Goal: Information Seeking & Learning: Learn about a topic

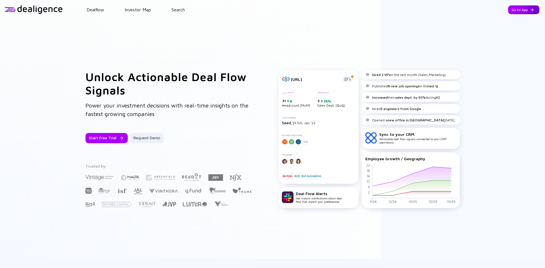
click at [524, 12] on div "Go to App" at bounding box center [523, 9] width 31 height 9
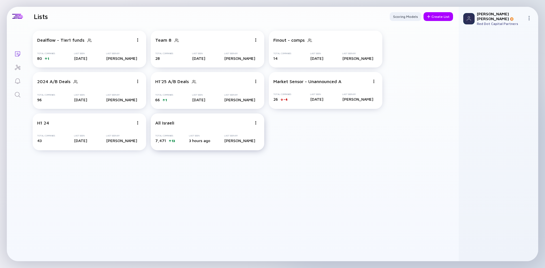
click at [189, 137] on div "Last Seen" at bounding box center [199, 136] width 21 height 3
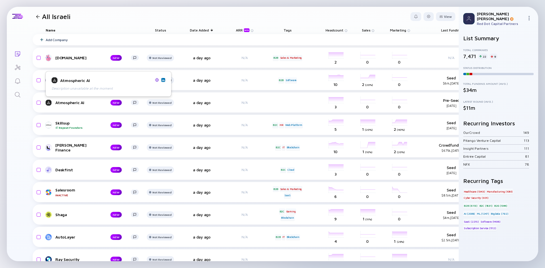
click at [157, 82] on img at bounding box center [157, 80] width 4 height 4
click at [61, 105] on link "Atmospheric AI NEW" at bounding box center [95, 102] width 98 height 7
click at [65, 150] on link "Klink Finance NEW" at bounding box center [95, 148] width 98 height 10
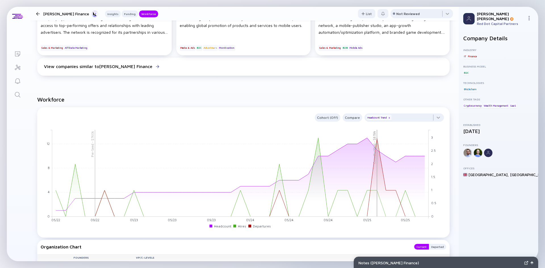
scroll to position [426, 0]
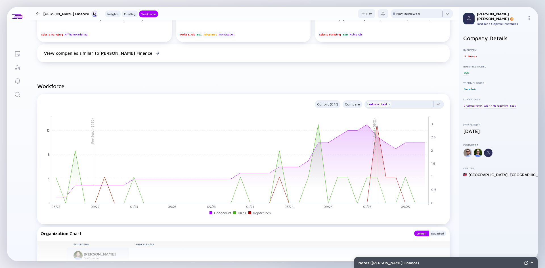
click at [388, 105] on div "x" at bounding box center [389, 104] width 3 height 3
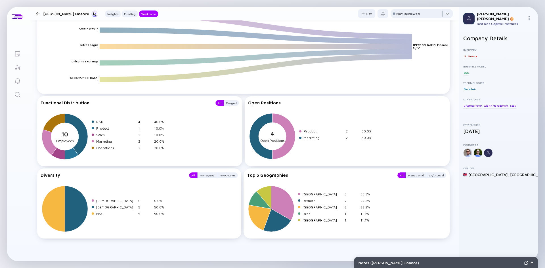
scroll to position [686, 0]
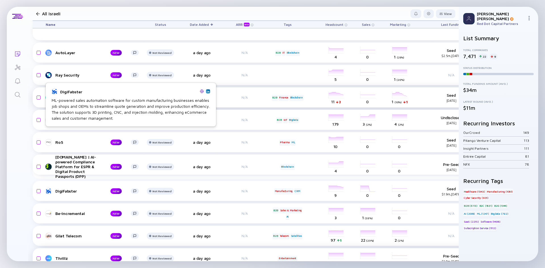
scroll to position [126, 0]
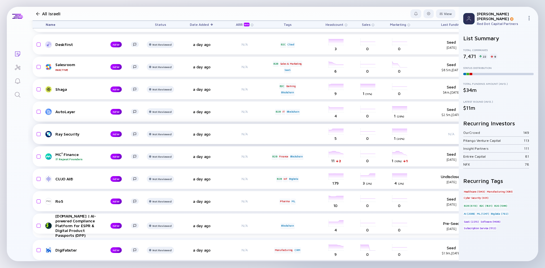
click at [67, 137] on link "Ray Security NEW" at bounding box center [95, 134] width 98 height 7
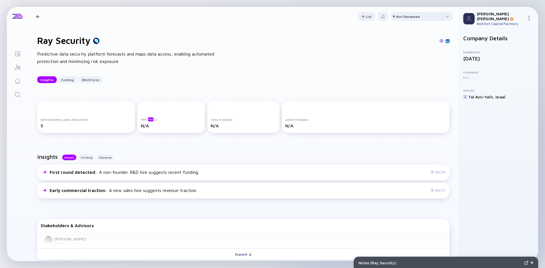
click at [72, 34] on div "Ray Security Predictive data security platform forecasts and maps data access, …" at bounding box center [243, 59] width 431 height 66
click at [73, 39] on h1 "Ray Security" at bounding box center [63, 40] width 53 height 11
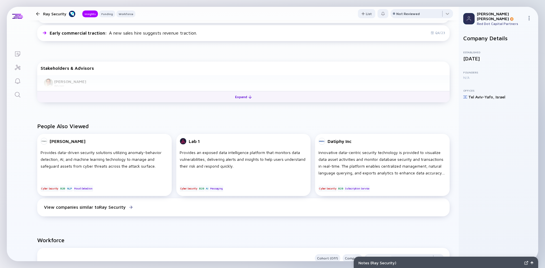
scroll to position [116, 0]
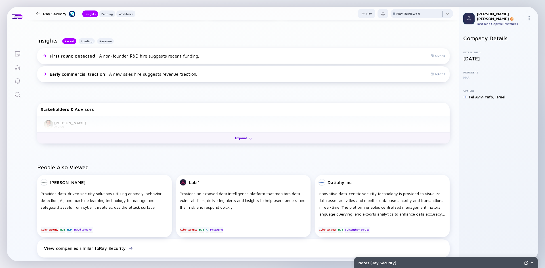
click at [96, 139] on button "Expand" at bounding box center [243, 137] width 413 height 11
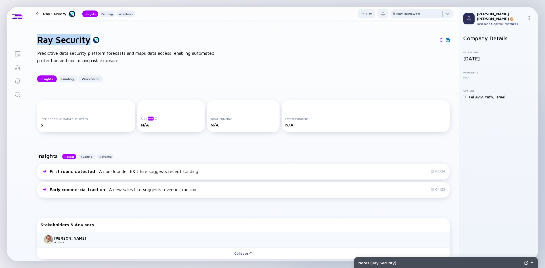
scroll to position [0, 0]
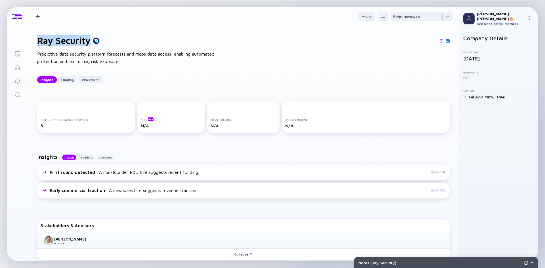
copy h1 "Ray Security"
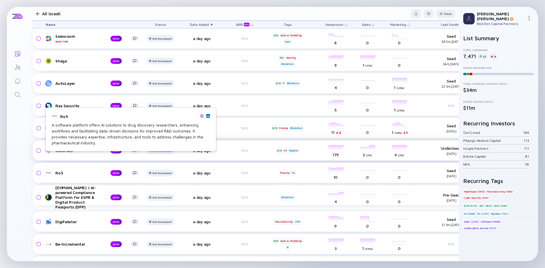
scroll to position [182, 0]
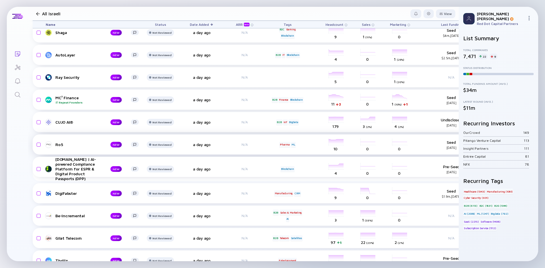
click at [58, 146] on div "Ro5" at bounding box center [78, 144] width 46 height 5
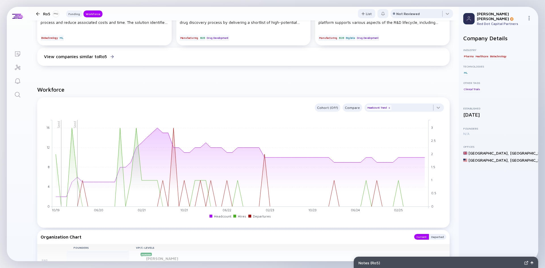
scroll to position [426, 0]
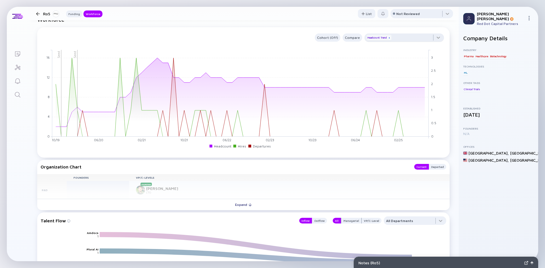
click at [388, 38] on div "x" at bounding box center [389, 37] width 3 height 3
drag, startPoint x: 333, startPoint y: 36, endPoint x: 331, endPoint y: 39, distance: 3.7
click at [332, 36] on div "Cohort (Off)" at bounding box center [328, 37] width 26 height 7
click at [319, 82] on div "Department" at bounding box center [329, 82] width 31 height 11
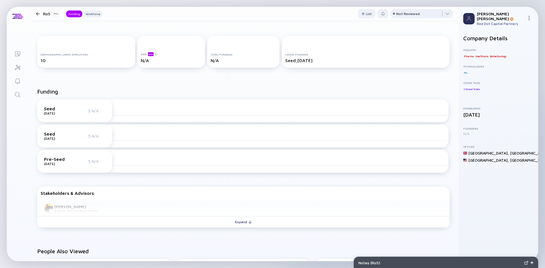
scroll to position [0, 0]
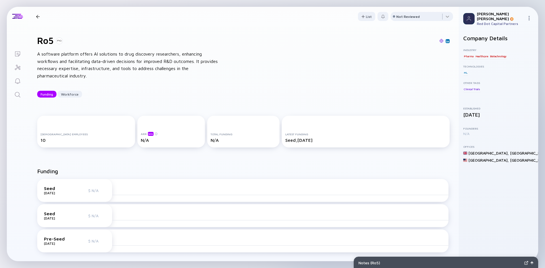
click at [50, 40] on h1 "Ro5" at bounding box center [45, 40] width 16 height 11
copy h1 "Ro5"
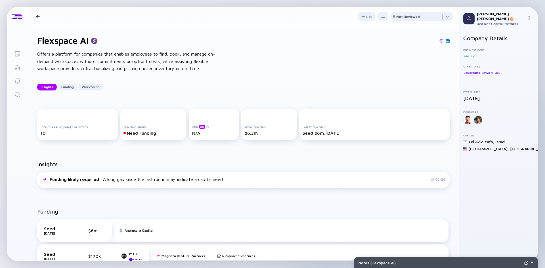
click at [446, 42] on link at bounding box center [448, 41] width 4 height 4
click at [79, 40] on h1 "Flexspace AI" at bounding box center [62, 40] width 51 height 11
copy h1 "Flexspace AI"
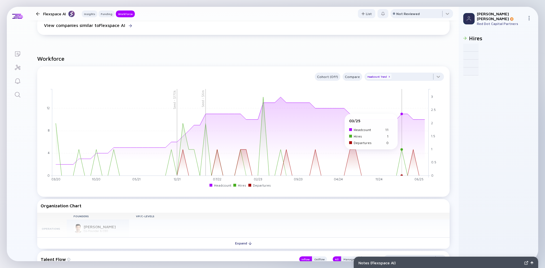
scroll to position [398, 0]
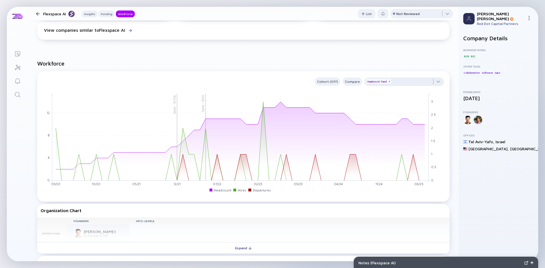
click at [388, 82] on div "x" at bounding box center [389, 81] width 3 height 3
click at [323, 81] on div "Cohort (Off)" at bounding box center [328, 81] width 26 height 7
click at [326, 128] on div "Department" at bounding box center [329, 126] width 31 height 11
